Goal: Check status: Check status

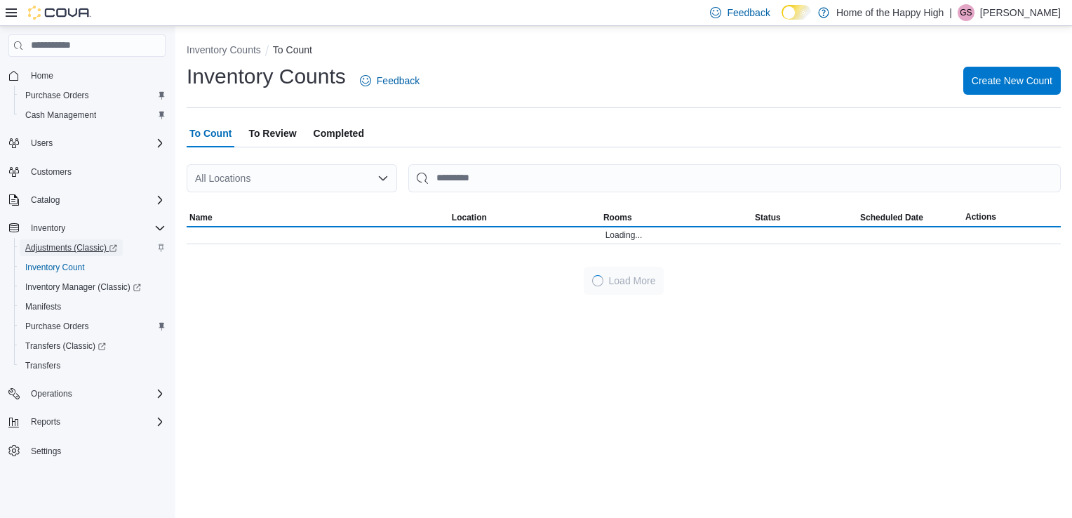
click at [88, 246] on span "Adjustments (Classic)" at bounding box center [71, 247] width 92 height 11
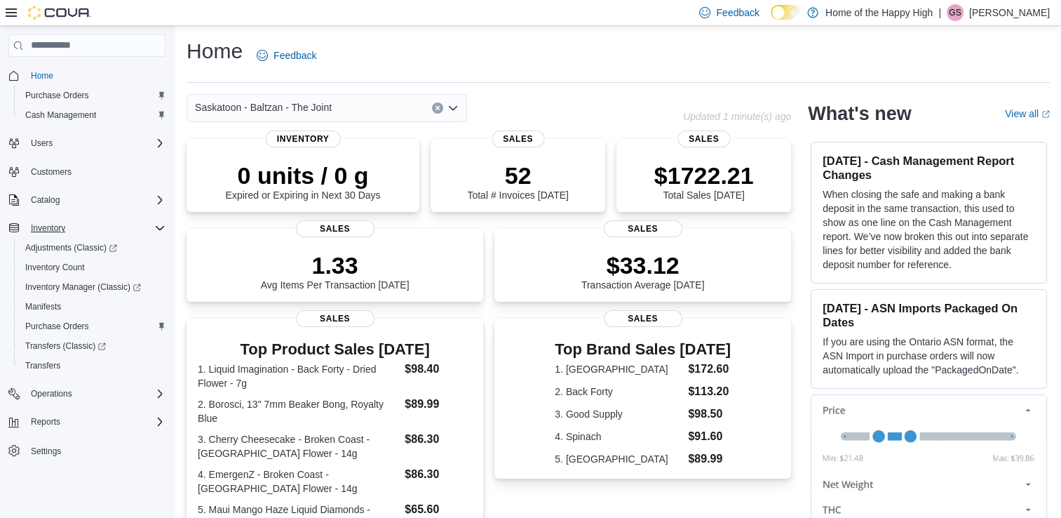
click at [159, 226] on icon "Complex example" at bounding box center [159, 227] width 11 height 11
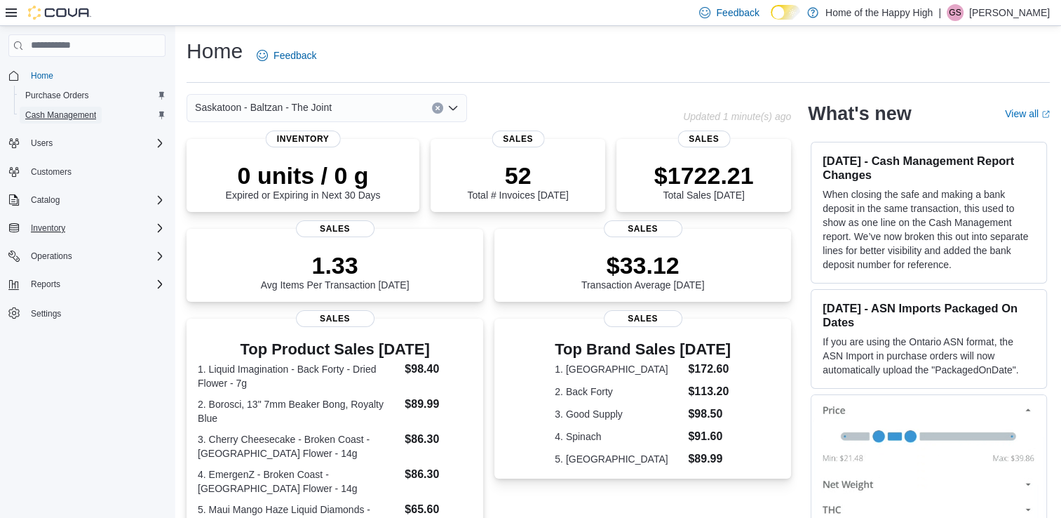
click at [93, 120] on span "Cash Management" at bounding box center [60, 114] width 71 height 11
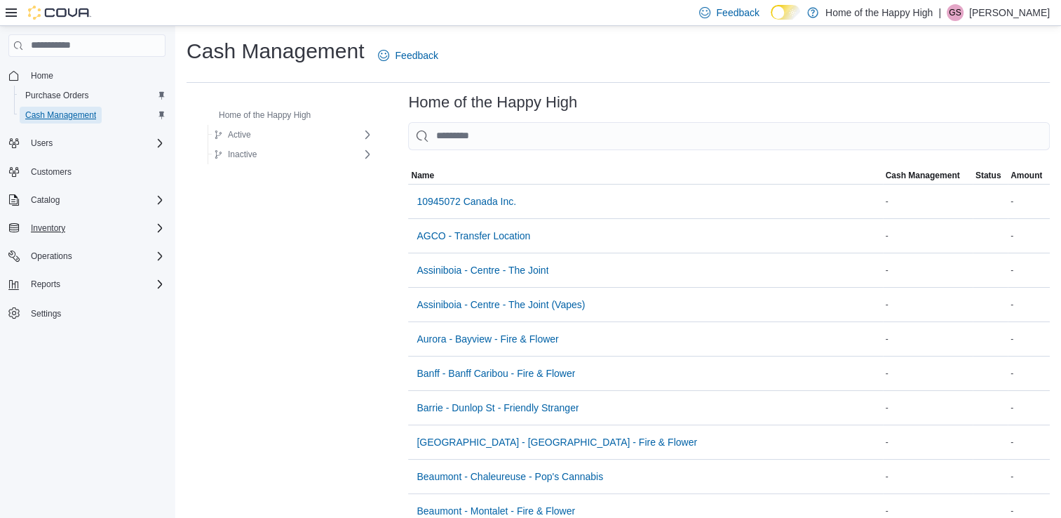
click at [76, 111] on span "Cash Management" at bounding box center [60, 114] width 71 height 11
click at [413, 133] on input "This is a search bar. As you type, the results lower in the page will automatic…" at bounding box center [729, 136] width 642 height 28
type input "*"
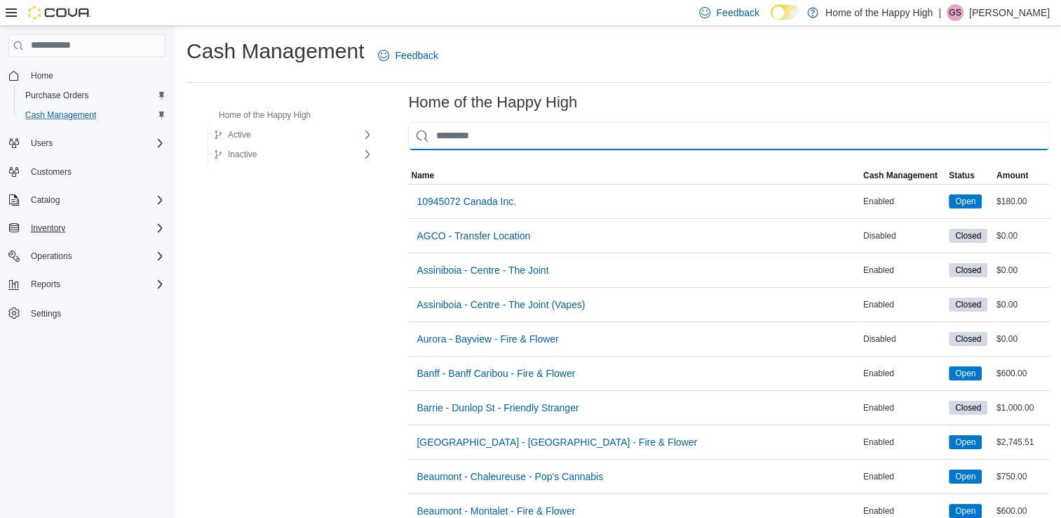
click at [470, 132] on input "This is a search bar. As you type, the results lower in the page will automatic…" at bounding box center [729, 136] width 642 height 28
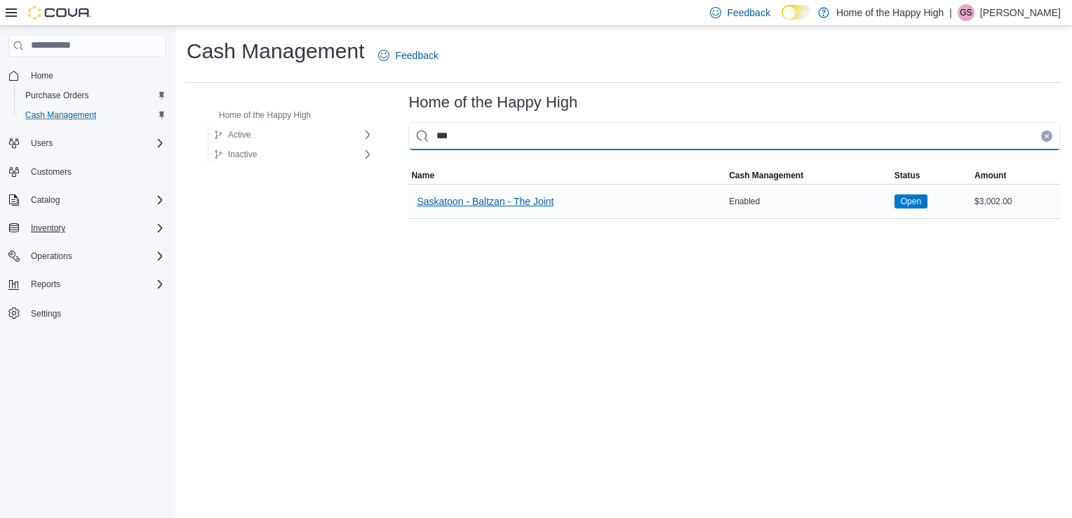
type input "***"
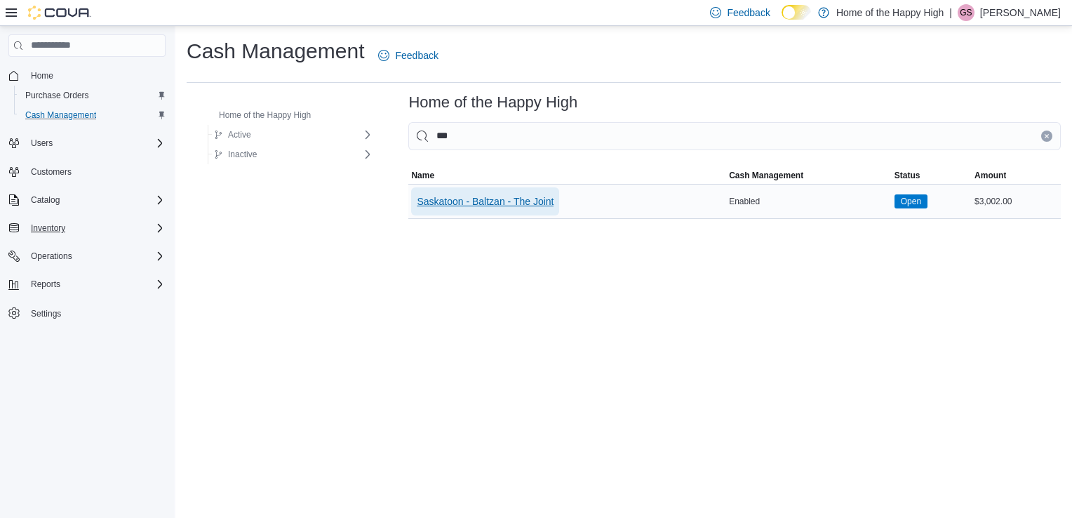
click at [483, 201] on span "Saskatoon - Baltzan - The Joint" at bounding box center [485, 201] width 137 height 14
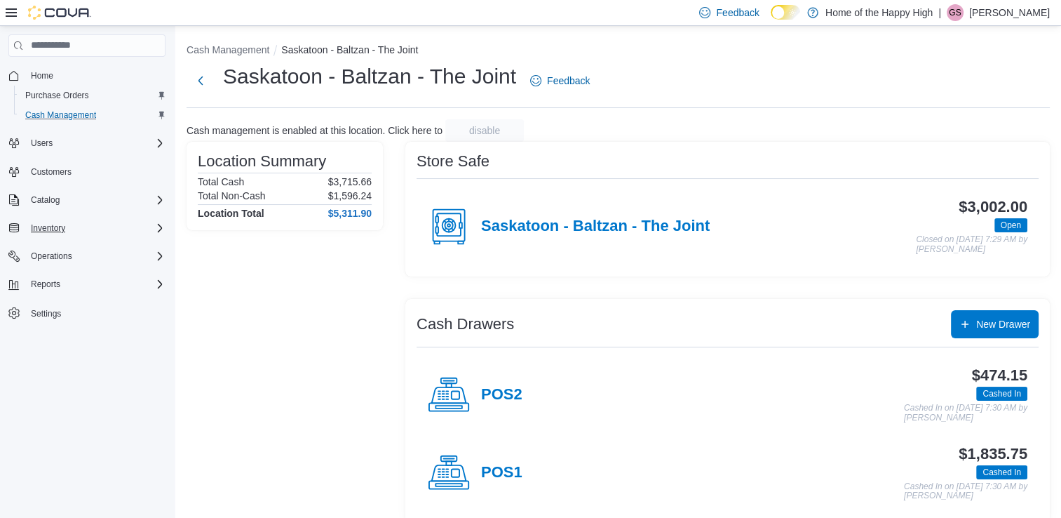
scroll to position [15, 0]
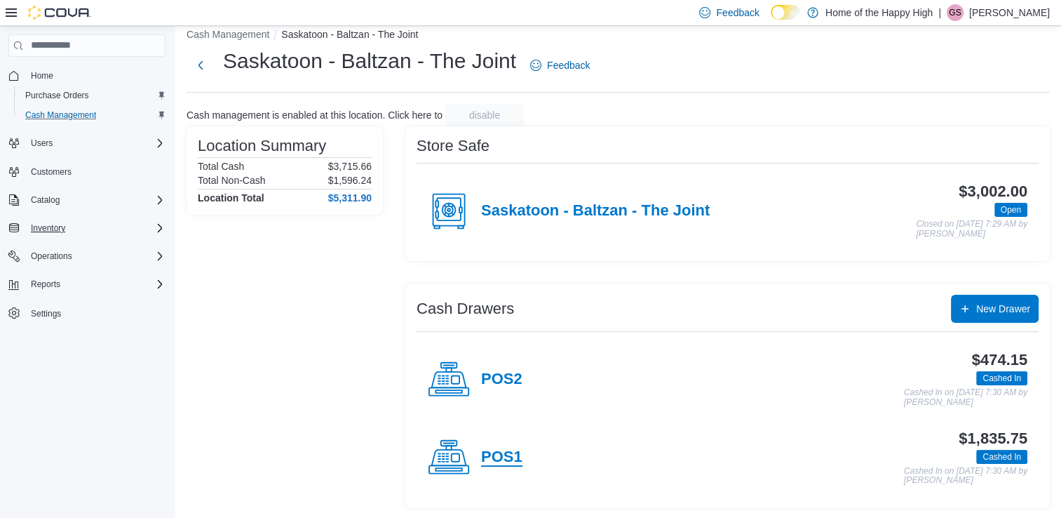
click at [511, 452] on h4 "POS1" at bounding box center [501, 457] width 41 height 18
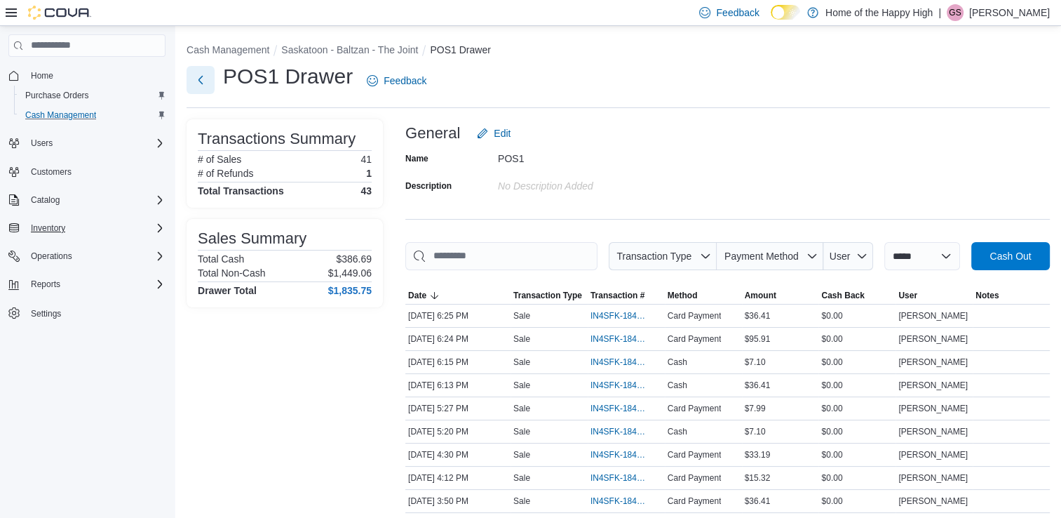
click at [205, 81] on button "Next" at bounding box center [201, 80] width 28 height 28
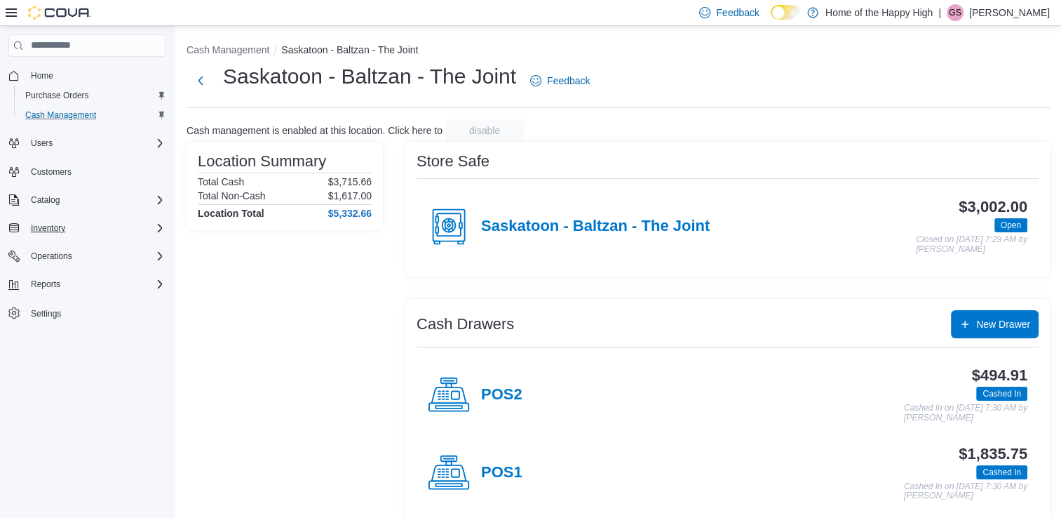
click at [489, 380] on div "POS2" at bounding box center [475, 395] width 95 height 42
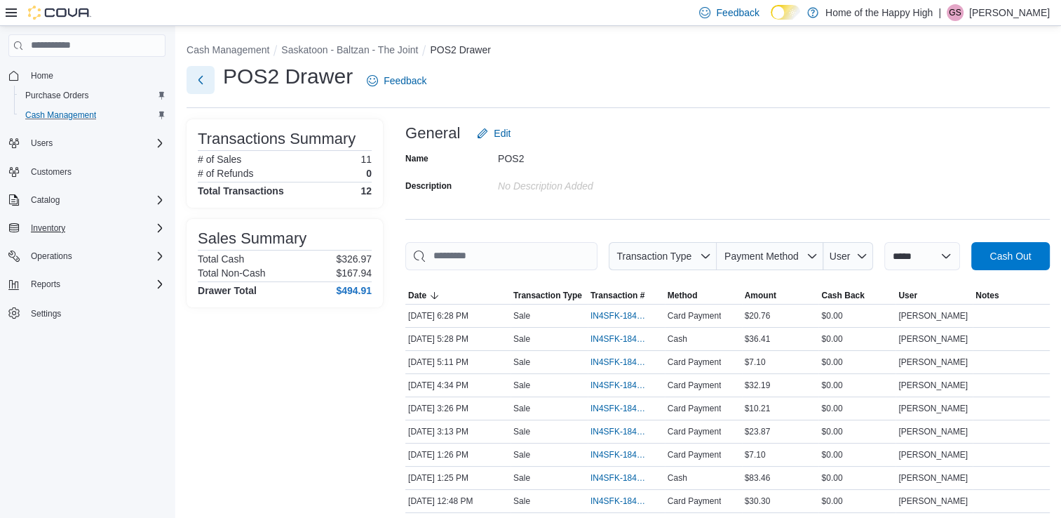
click at [197, 79] on button "Next" at bounding box center [201, 80] width 28 height 28
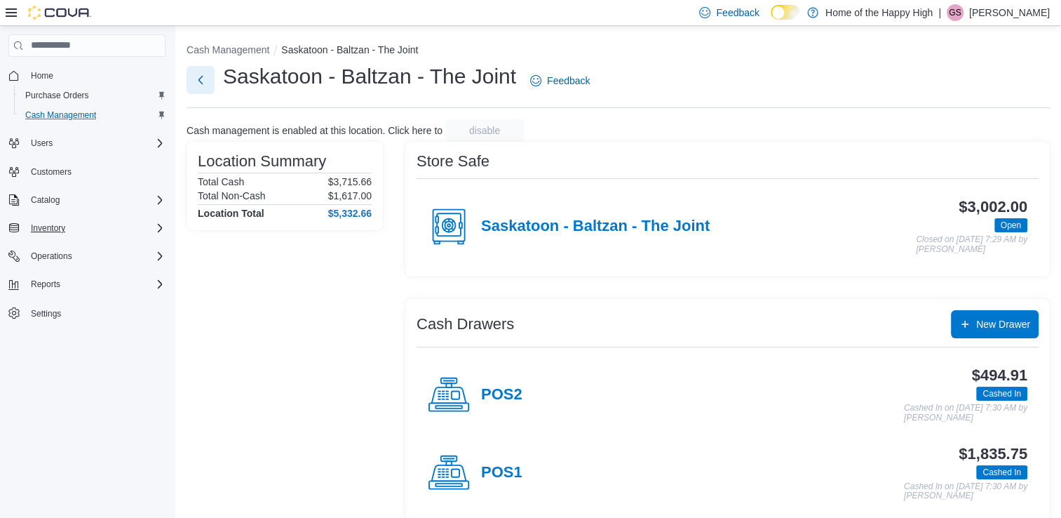
click at [208, 80] on button "Next" at bounding box center [201, 80] width 28 height 28
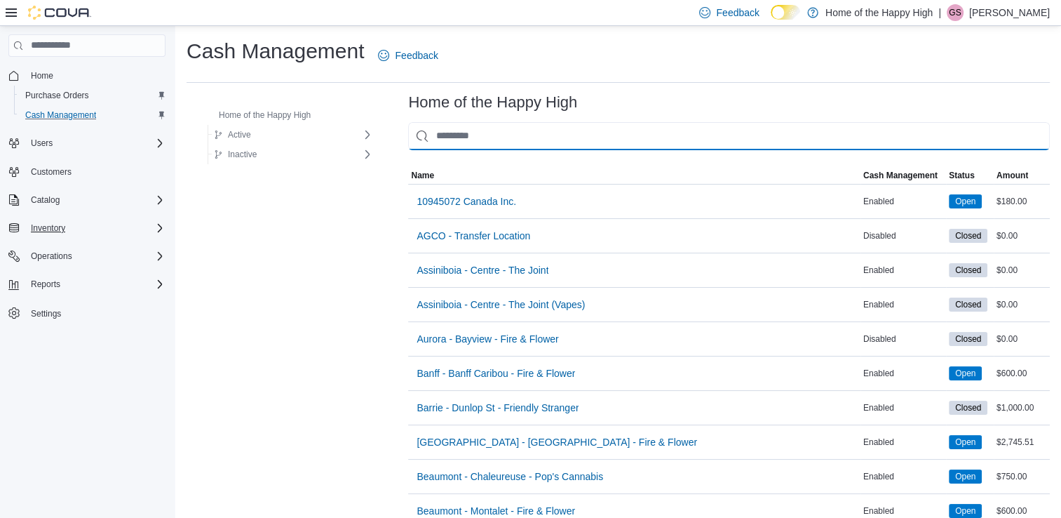
click at [424, 137] on input "This is a search bar. As you type, the results lower in the page will automatic…" at bounding box center [729, 136] width 642 height 28
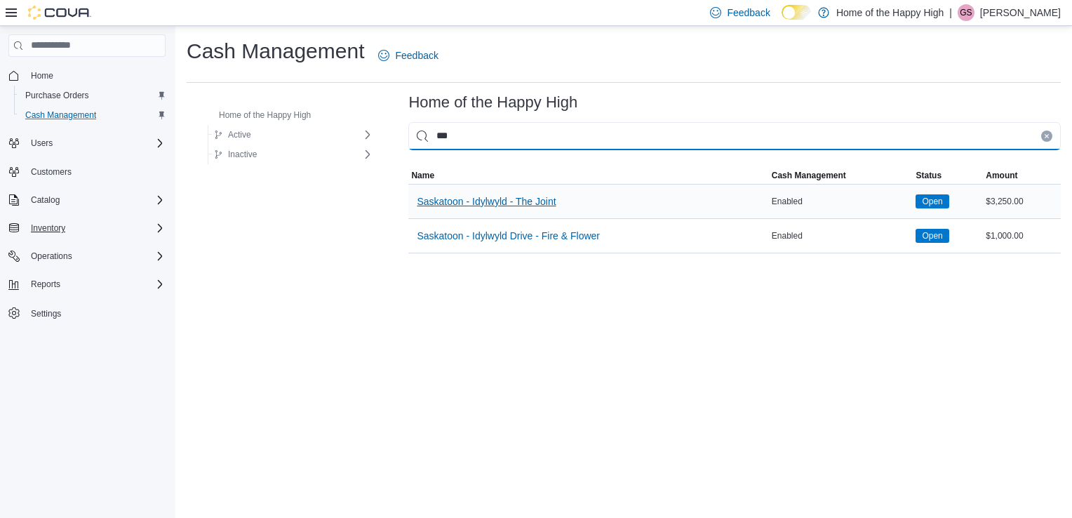
type input "***"
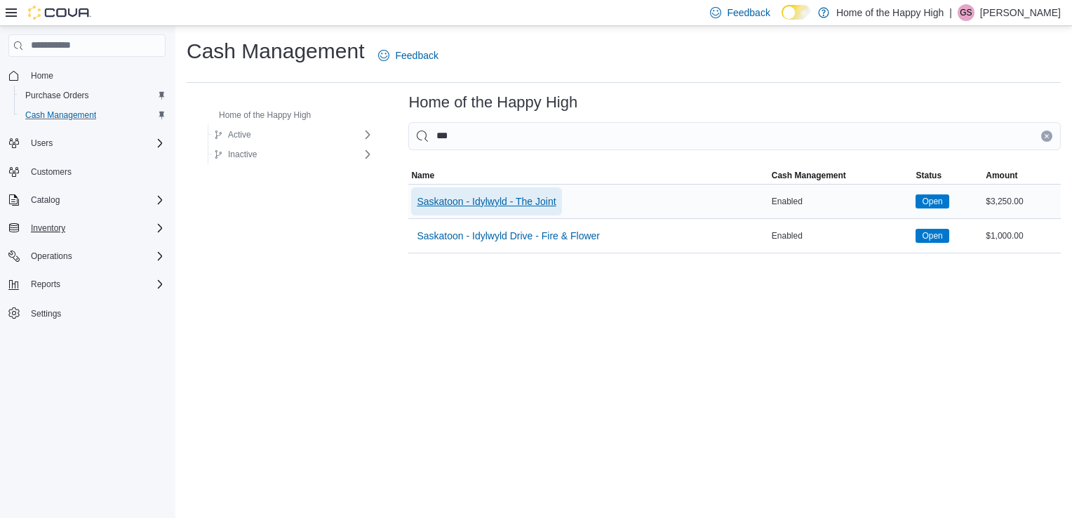
click at [454, 198] on span "Saskatoon - Idylwyld - The Joint" at bounding box center [486, 201] width 139 height 14
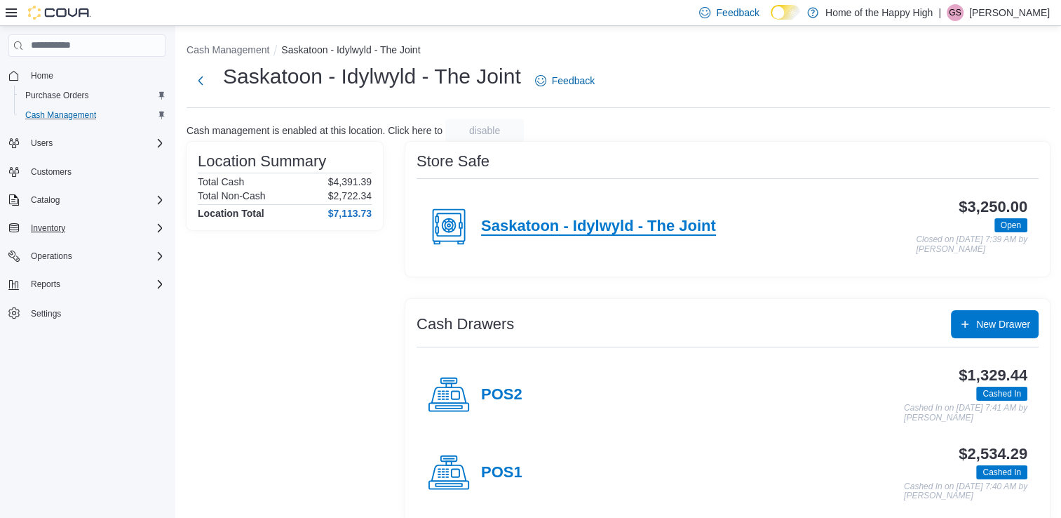
click at [514, 228] on h4 "Saskatoon - Idylwyld - The Joint" at bounding box center [598, 226] width 235 height 18
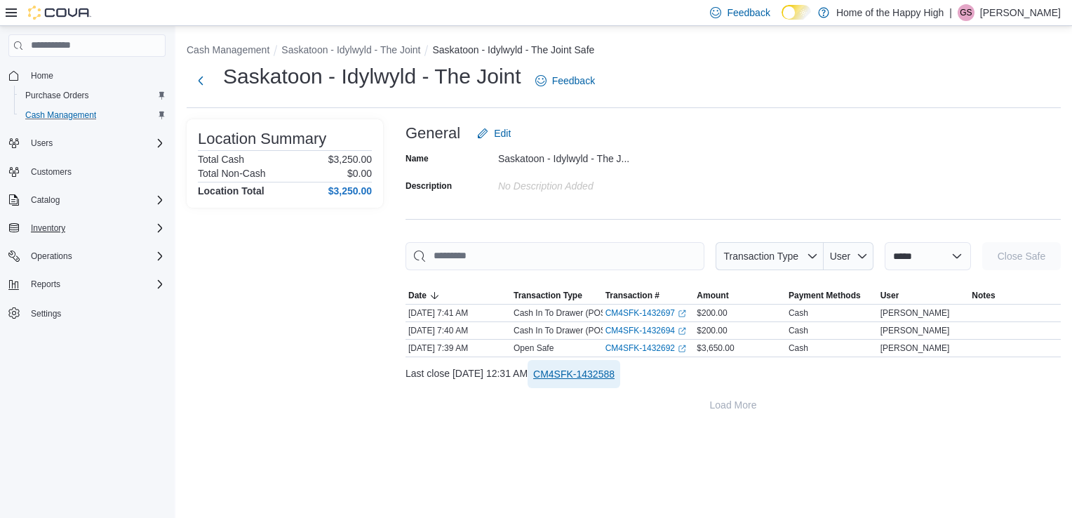
click at [614, 373] on span "CM4SFK-1432588" at bounding box center [573, 374] width 81 height 14
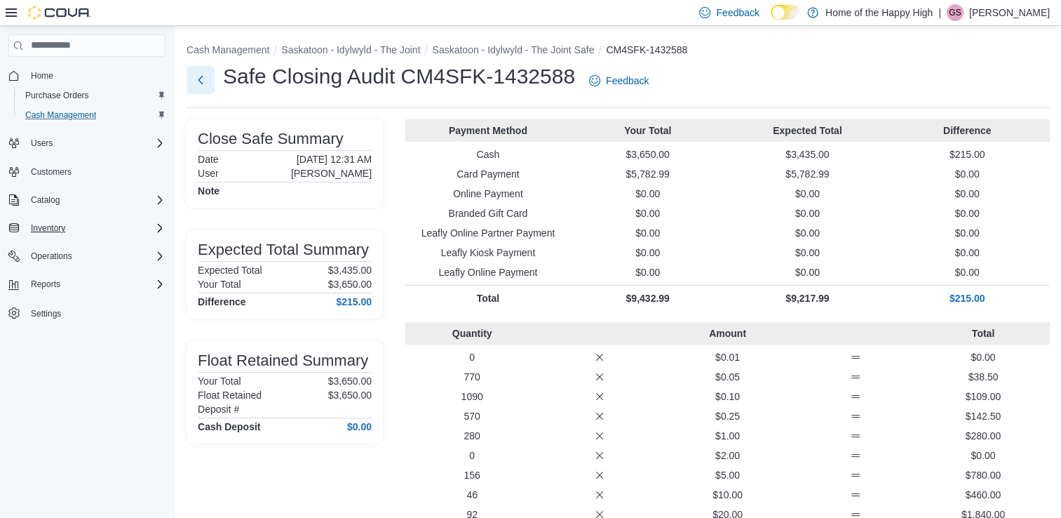
click at [192, 73] on button "Next" at bounding box center [201, 80] width 28 height 28
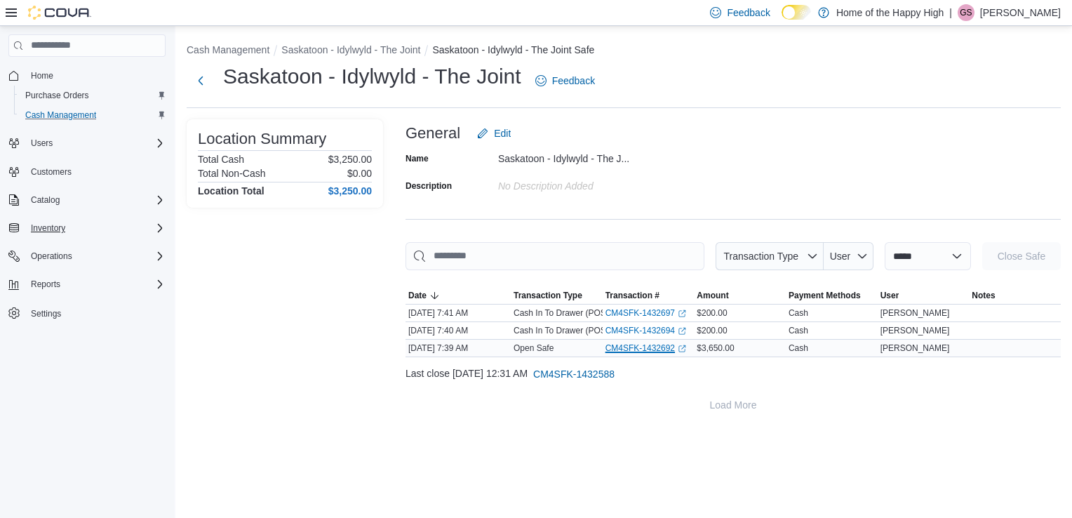
click at [673, 346] on link "CM4SFK-1432692 (opens in a new tab or window)" at bounding box center [645, 347] width 81 height 11
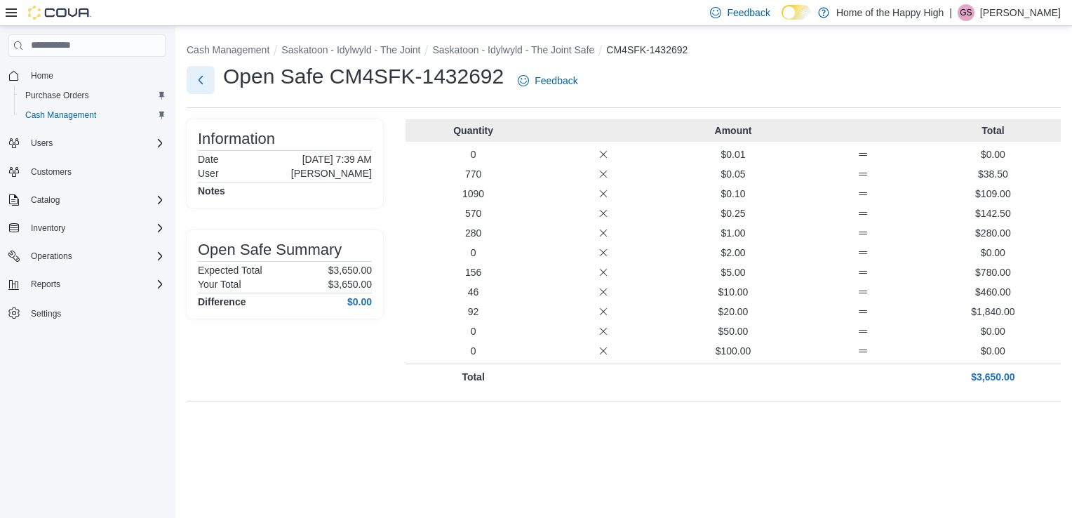
click at [210, 86] on button "Next" at bounding box center [201, 80] width 28 height 28
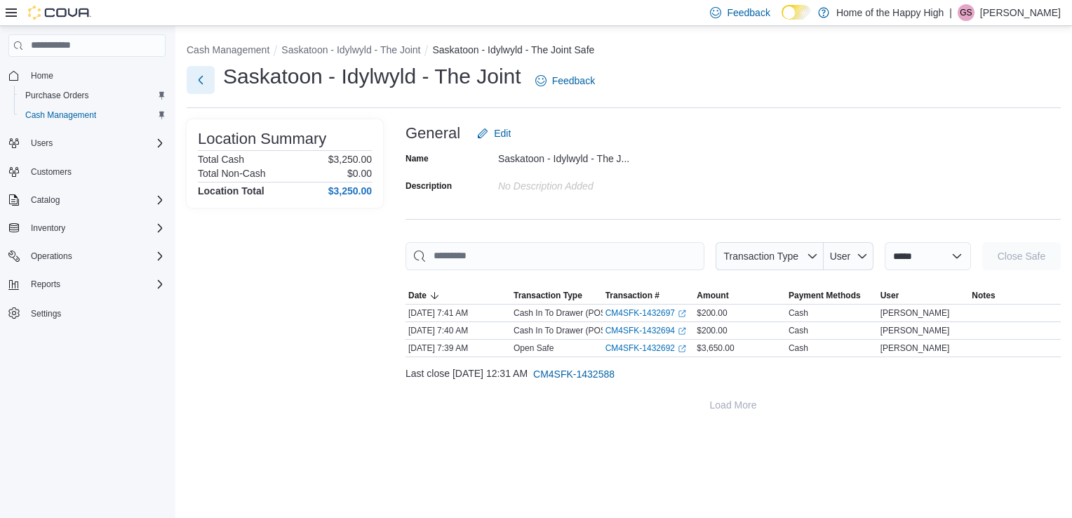
click at [205, 77] on button "Next" at bounding box center [201, 80] width 28 height 28
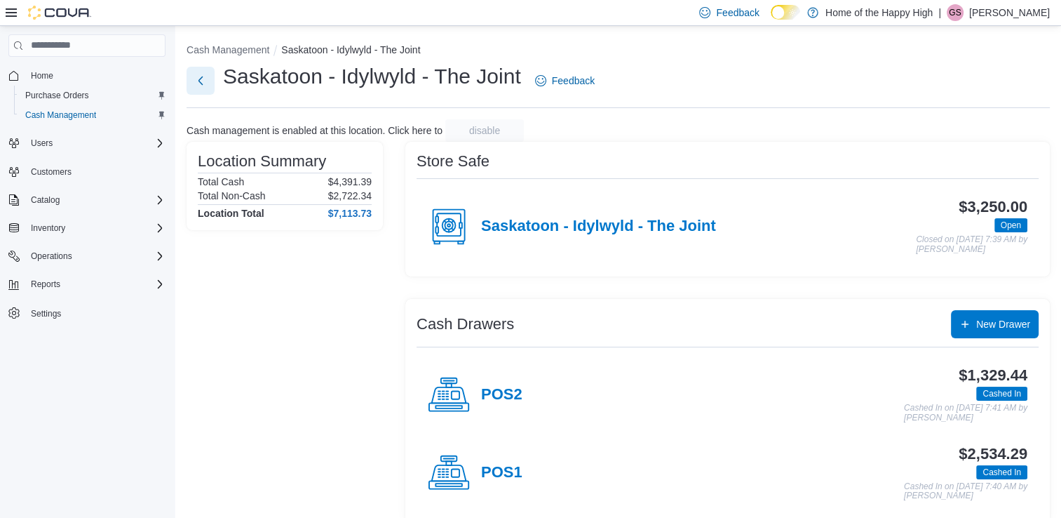
click at [205, 77] on button "Next" at bounding box center [201, 81] width 28 height 28
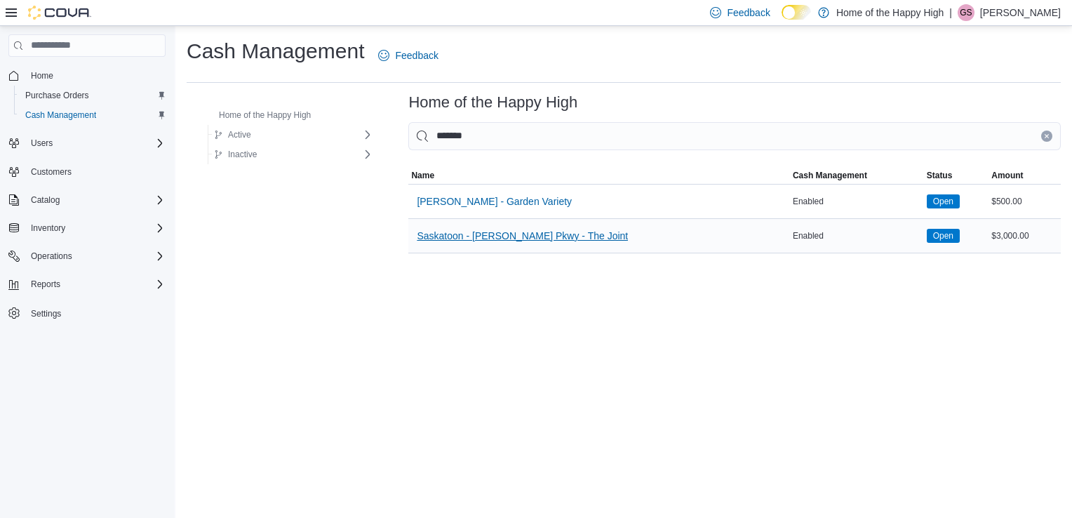
type input "*******"
click at [445, 230] on span "Saskatoon - [PERSON_NAME] Pkwy - The Joint" at bounding box center [522, 236] width 211 height 14
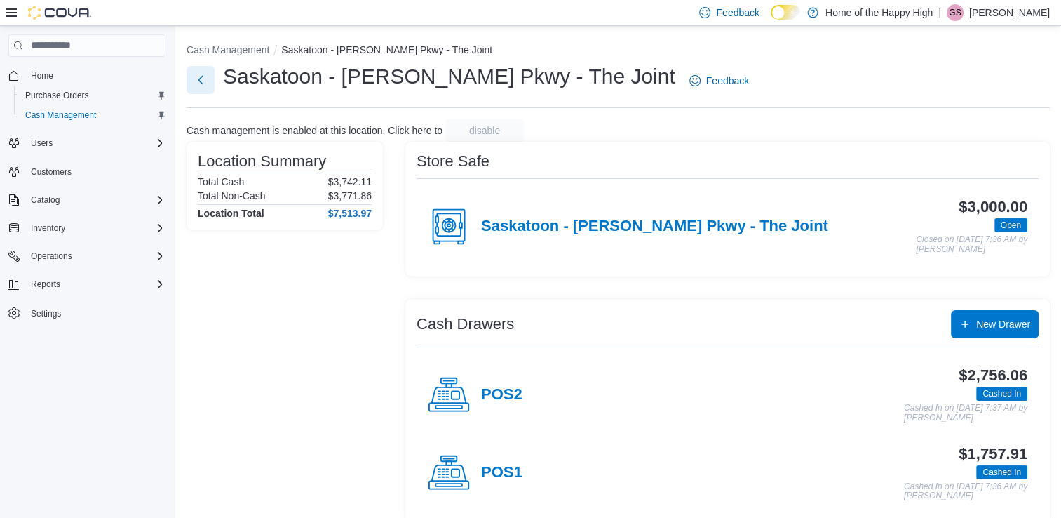
click at [204, 81] on button "Next" at bounding box center [201, 80] width 28 height 28
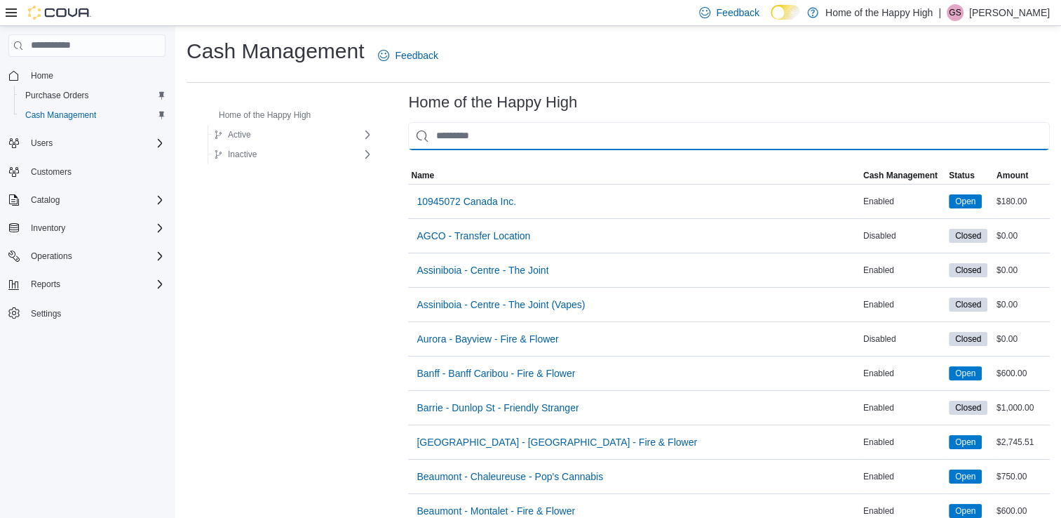
click at [457, 136] on input "This is a search bar. As you type, the results lower in the page will automatic…" at bounding box center [729, 136] width 642 height 28
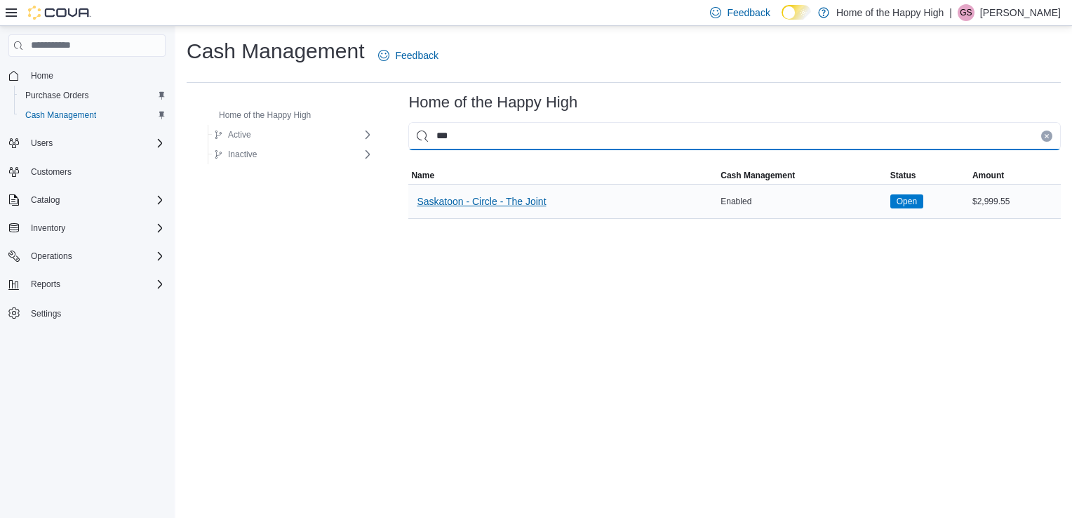
type input "***"
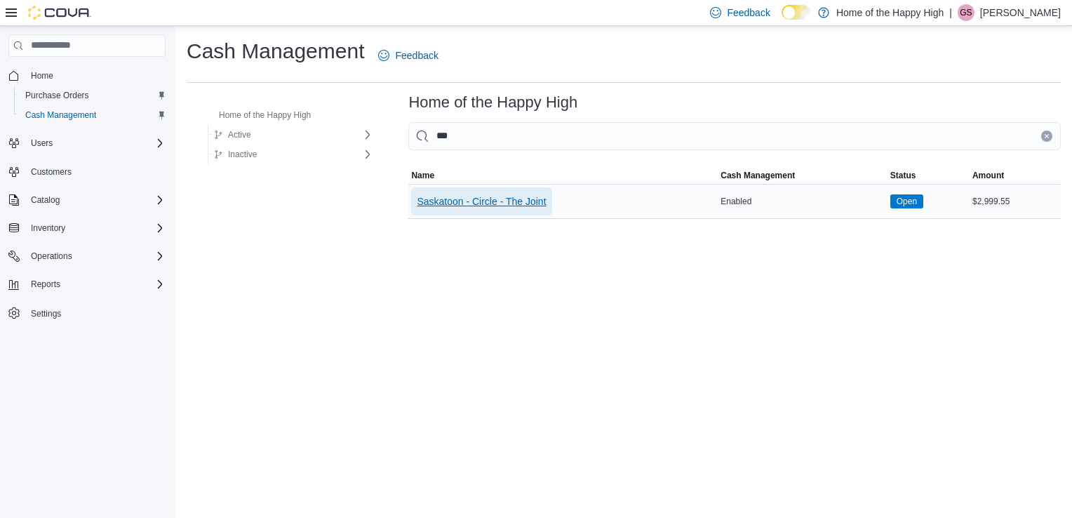
click at [461, 202] on span "Saskatoon - Circle - The Joint" at bounding box center [481, 201] width 129 height 14
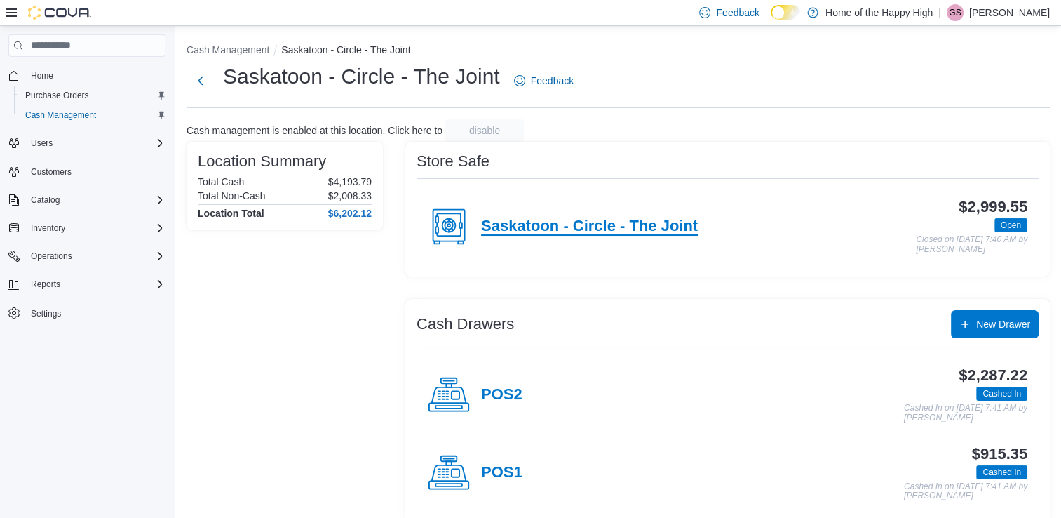
click at [492, 218] on h4 "Saskatoon - Circle - The Joint" at bounding box center [589, 226] width 217 height 18
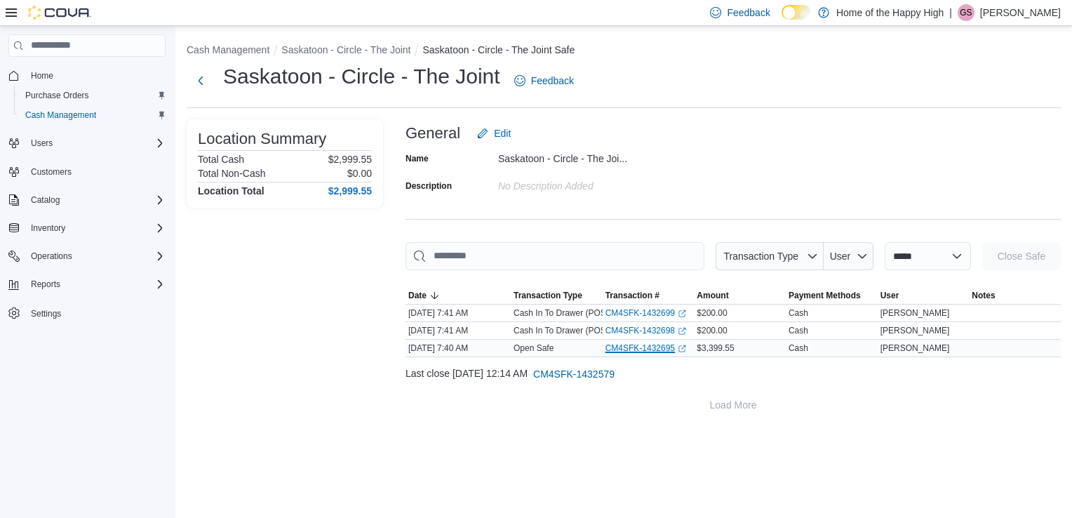
click at [628, 349] on link "CM4SFK-1432695 (opens in a new tab or window)" at bounding box center [645, 347] width 81 height 11
click at [209, 79] on button "Next" at bounding box center [201, 80] width 28 height 28
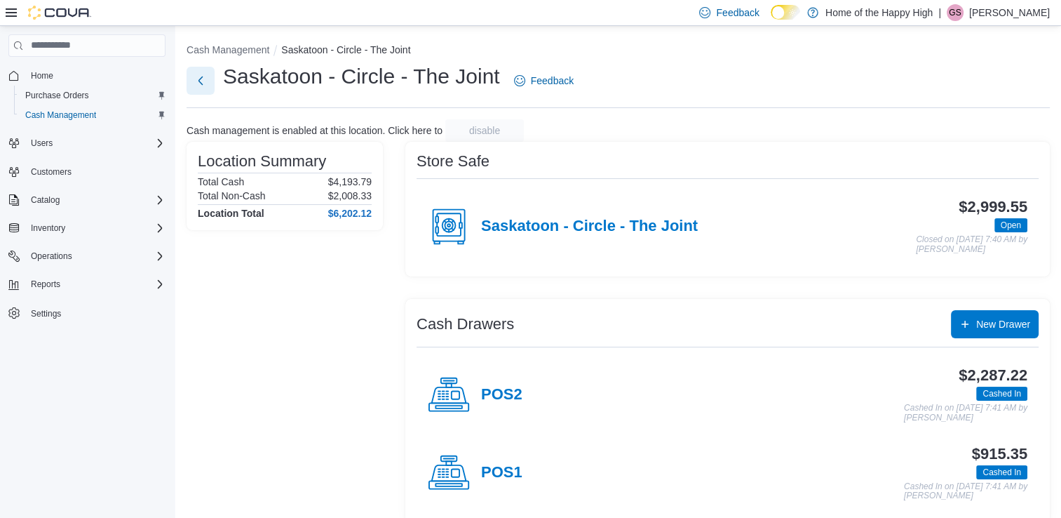
click at [209, 79] on button "Next" at bounding box center [201, 81] width 28 height 28
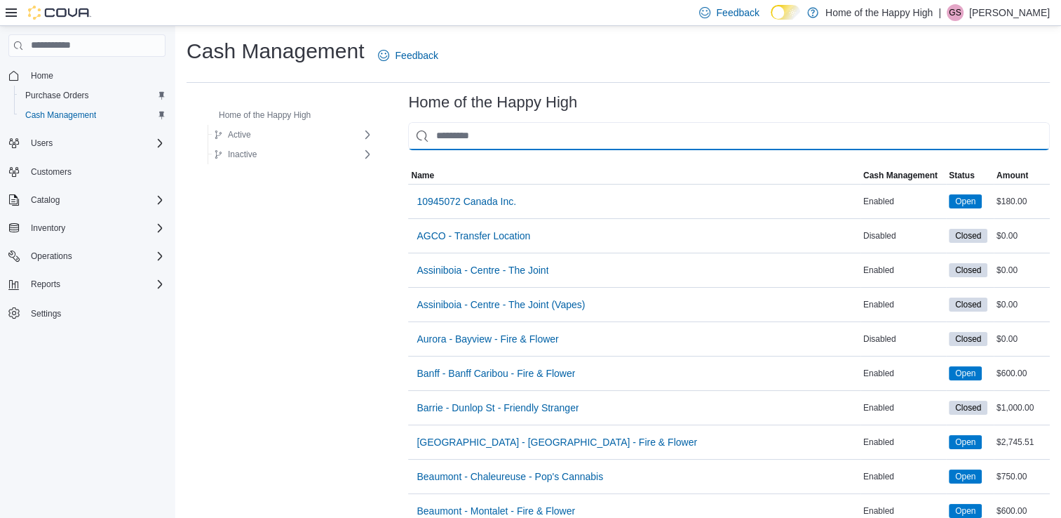
click at [516, 134] on input "This is a search bar. As you type, the results lower in the page will automatic…" at bounding box center [729, 136] width 642 height 28
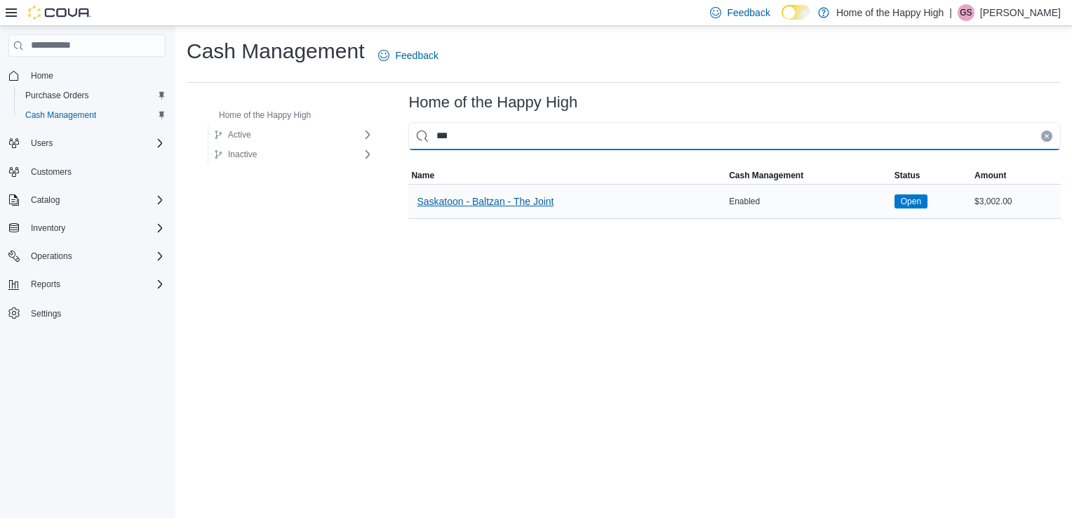
type input "***"
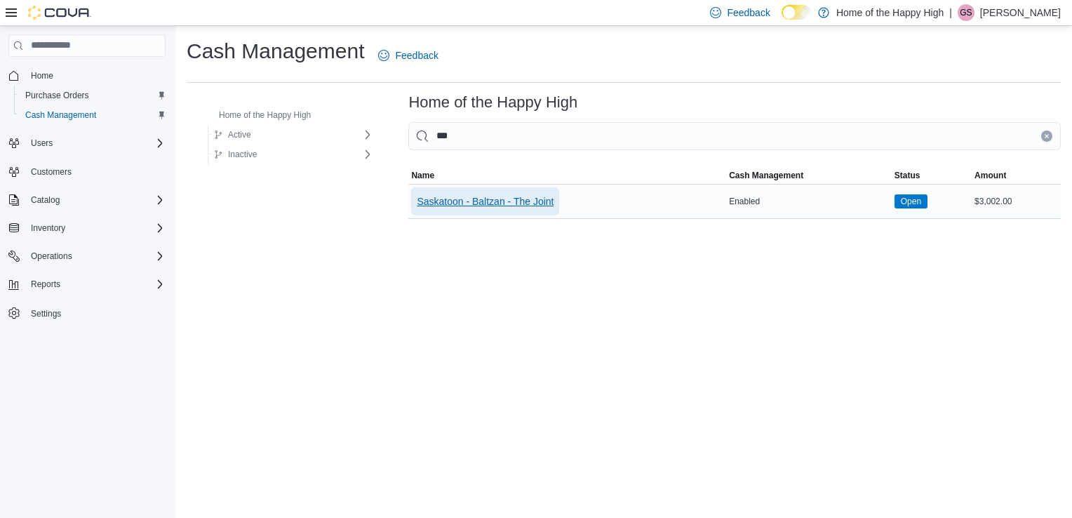
click at [508, 192] on span "Saskatoon - Baltzan - The Joint" at bounding box center [485, 201] width 137 height 28
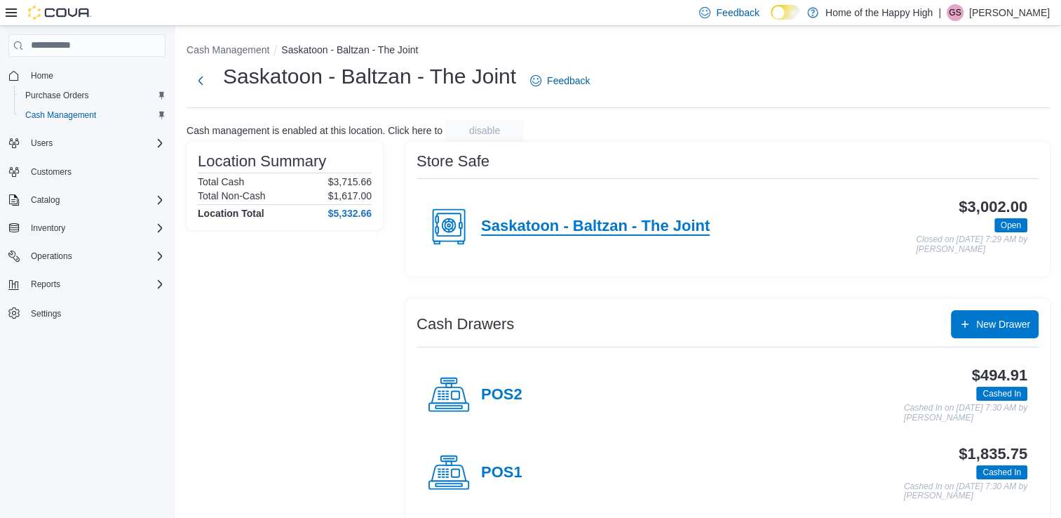
click at [529, 229] on h4 "Saskatoon - Baltzan - The Joint" at bounding box center [595, 226] width 229 height 18
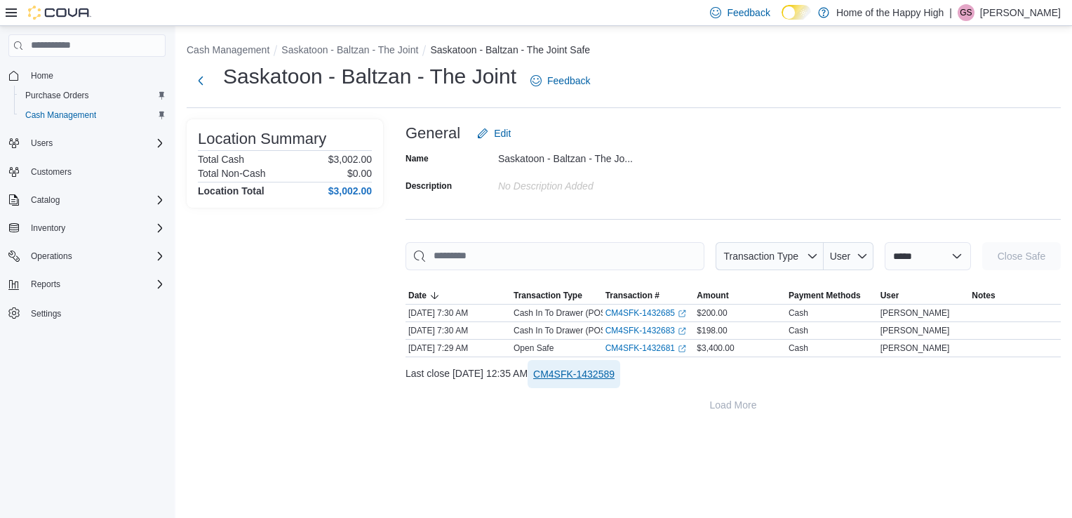
click at [607, 377] on span "CM4SFK-1432589" at bounding box center [573, 374] width 81 height 14
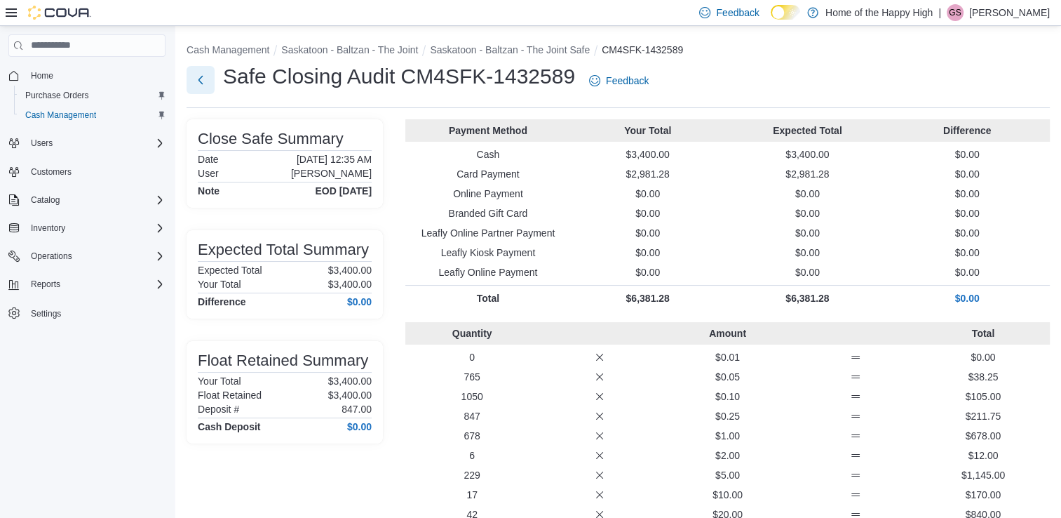
click at [207, 72] on button "Next" at bounding box center [201, 80] width 28 height 28
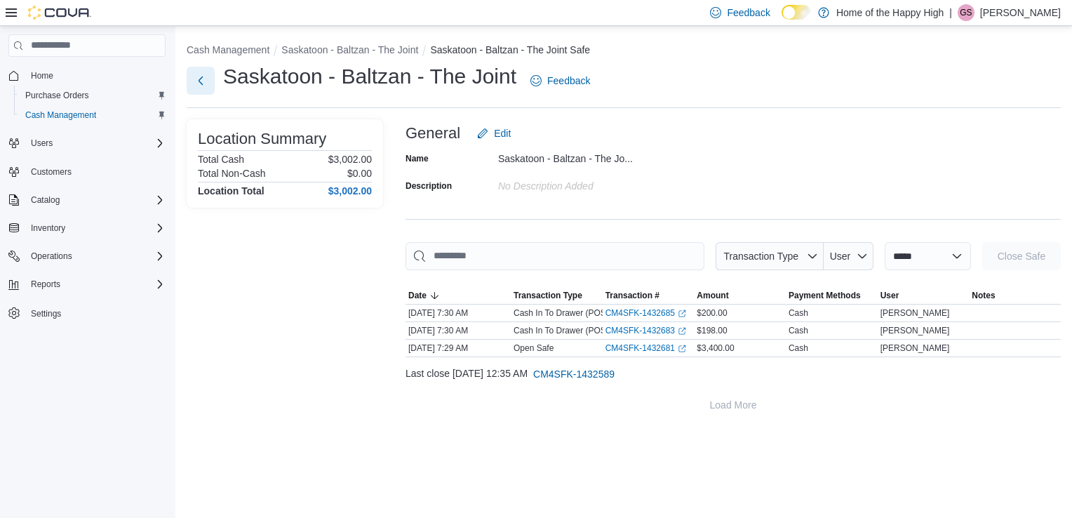
click at [207, 72] on button "Next" at bounding box center [201, 81] width 28 height 28
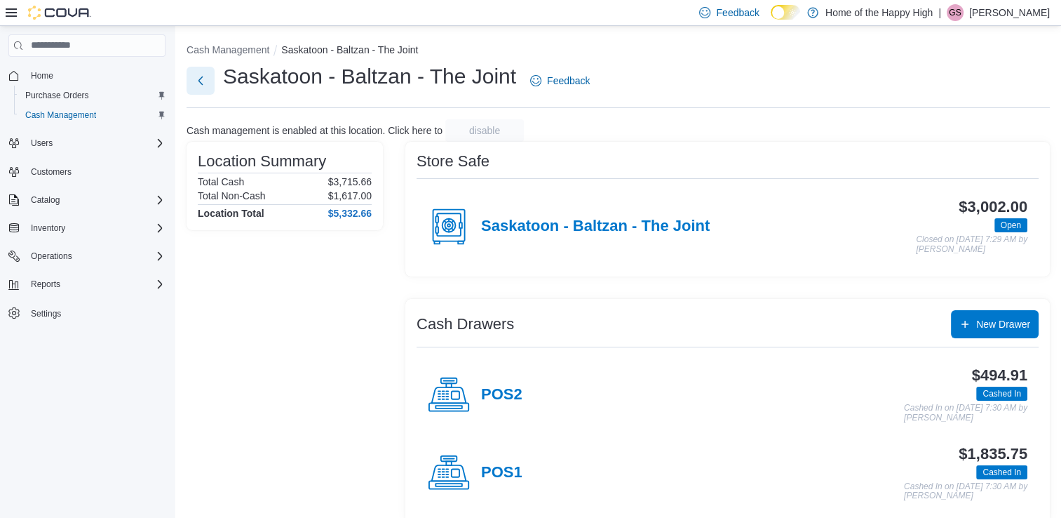
click at [207, 72] on button "Next" at bounding box center [201, 81] width 28 height 28
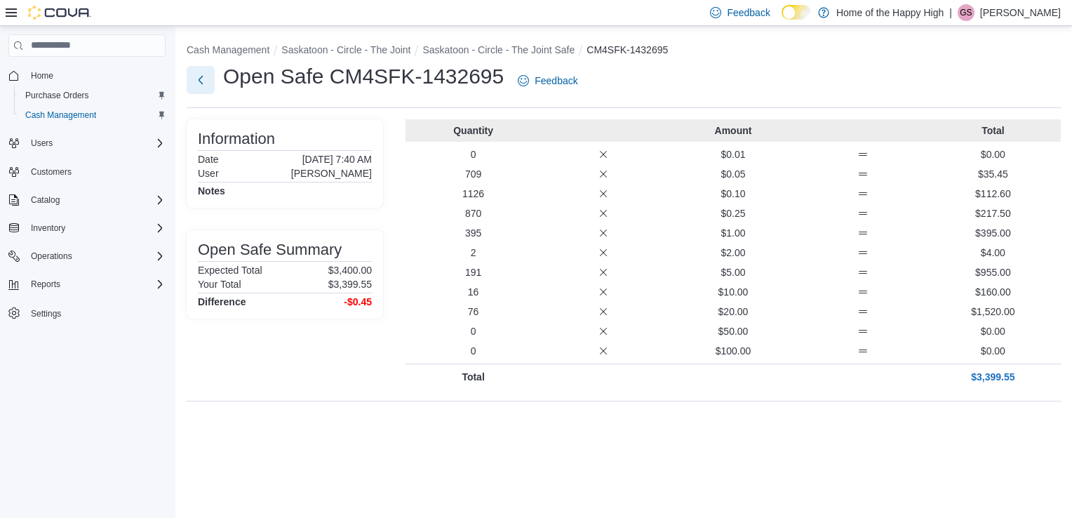
click at [202, 80] on button "Next" at bounding box center [201, 80] width 28 height 28
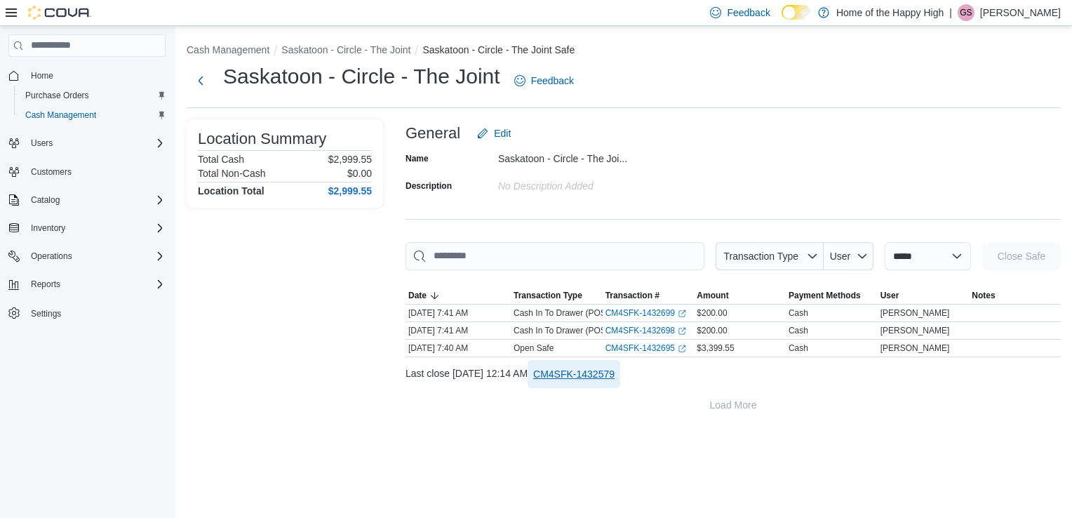
click at [614, 371] on span "CM4SFK-1432579" at bounding box center [573, 374] width 81 height 14
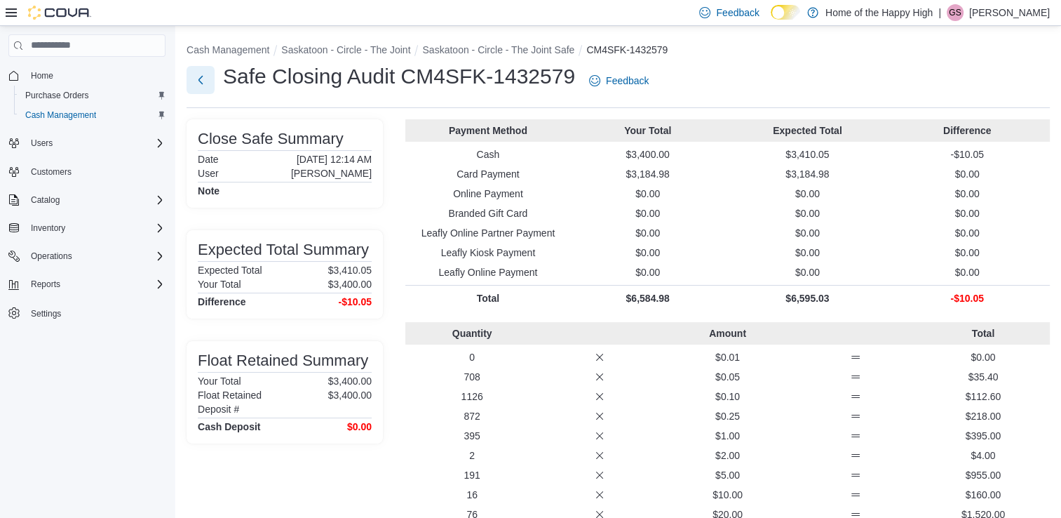
click at [202, 81] on button "Next" at bounding box center [201, 80] width 28 height 28
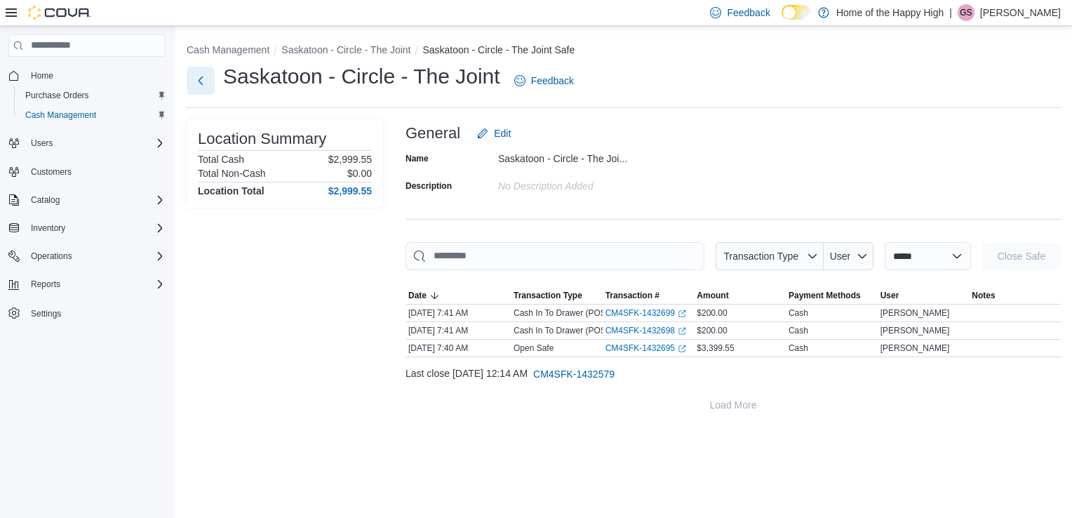
click at [202, 81] on button "Next" at bounding box center [201, 81] width 28 height 28
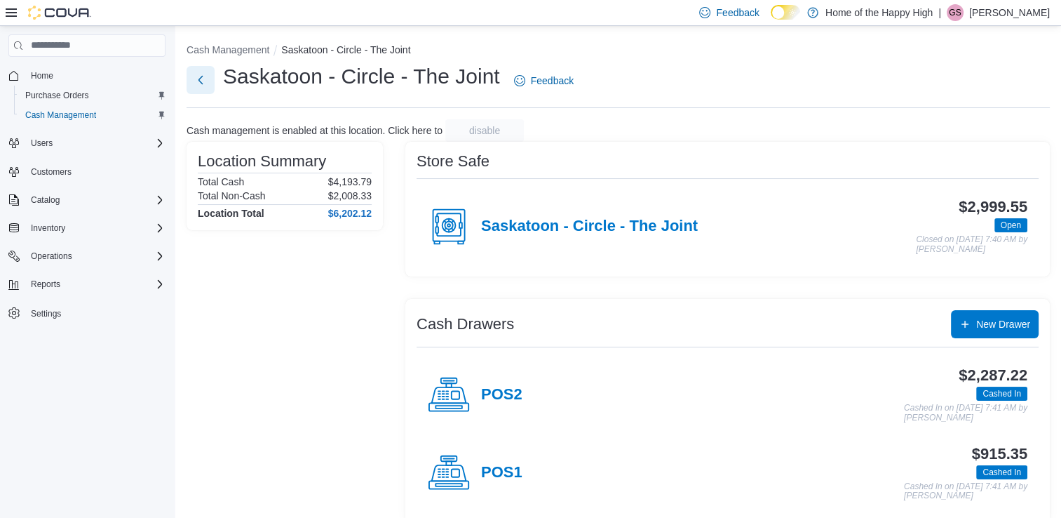
click at [208, 83] on button "Next" at bounding box center [201, 80] width 28 height 28
